Goal: Task Accomplishment & Management: Manage account settings

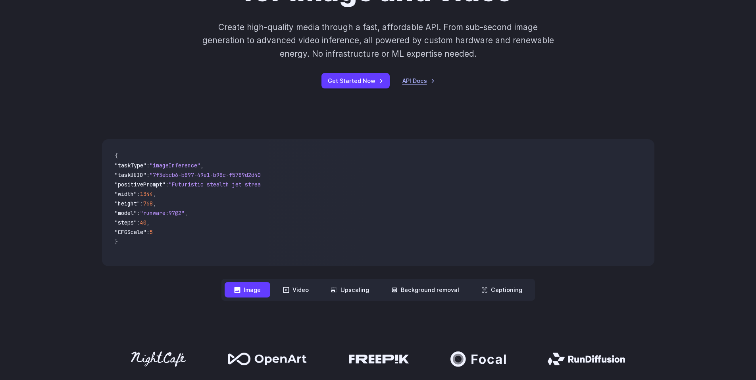
click at [413, 83] on link "API Docs" at bounding box center [418, 80] width 33 height 9
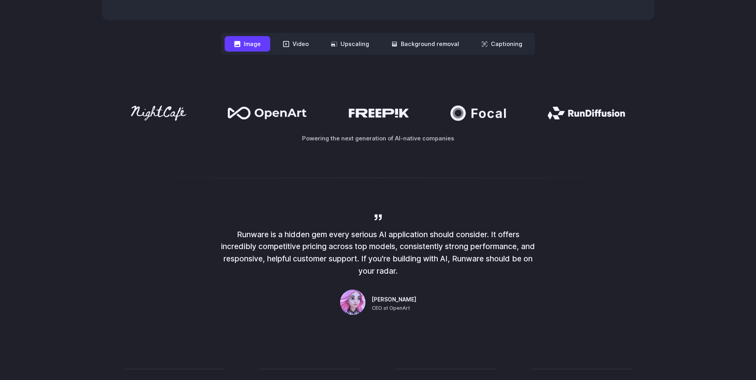
scroll to position [409, 0]
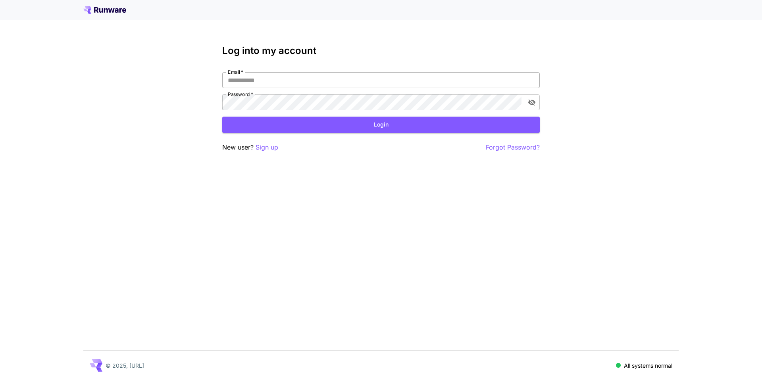
click at [299, 82] on input "Email   *" at bounding box center [380, 80] width 317 height 16
type input "**********"
click button "Login" at bounding box center [380, 125] width 317 height 16
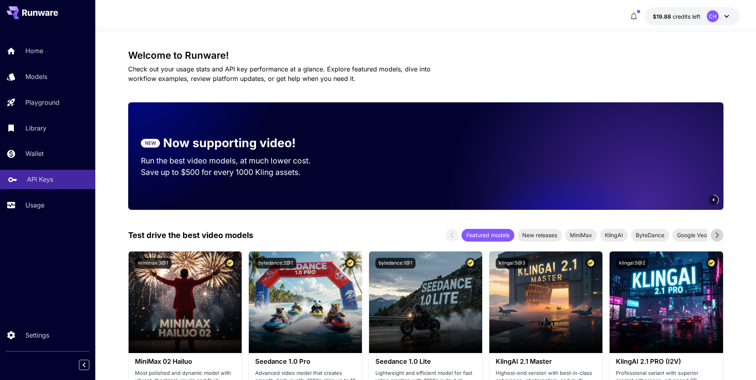
click at [35, 180] on p "API Keys" at bounding box center [40, 180] width 26 height 10
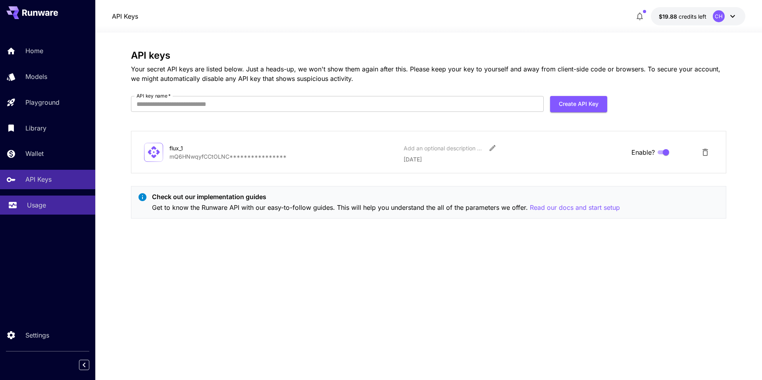
click at [52, 201] on div "Usage" at bounding box center [58, 205] width 62 height 10
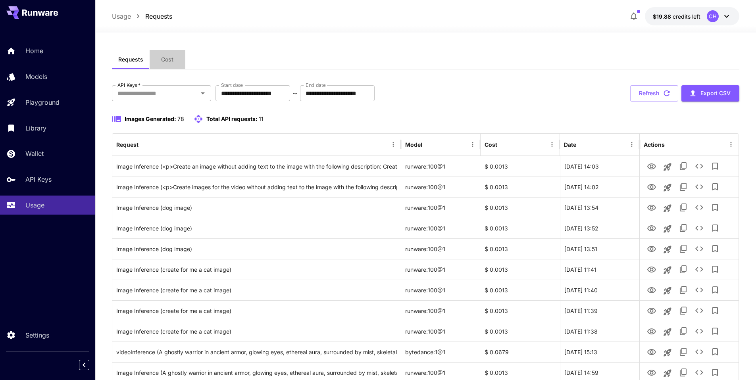
click at [173, 61] on span "Cost" at bounding box center [167, 59] width 12 height 7
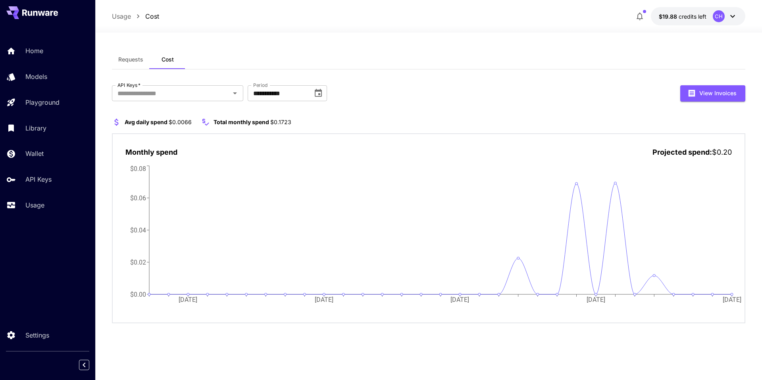
click at [152, 123] on span "Avg daily spend" at bounding box center [146, 122] width 43 height 7
